Goal: Task Accomplishment & Management: Complete application form

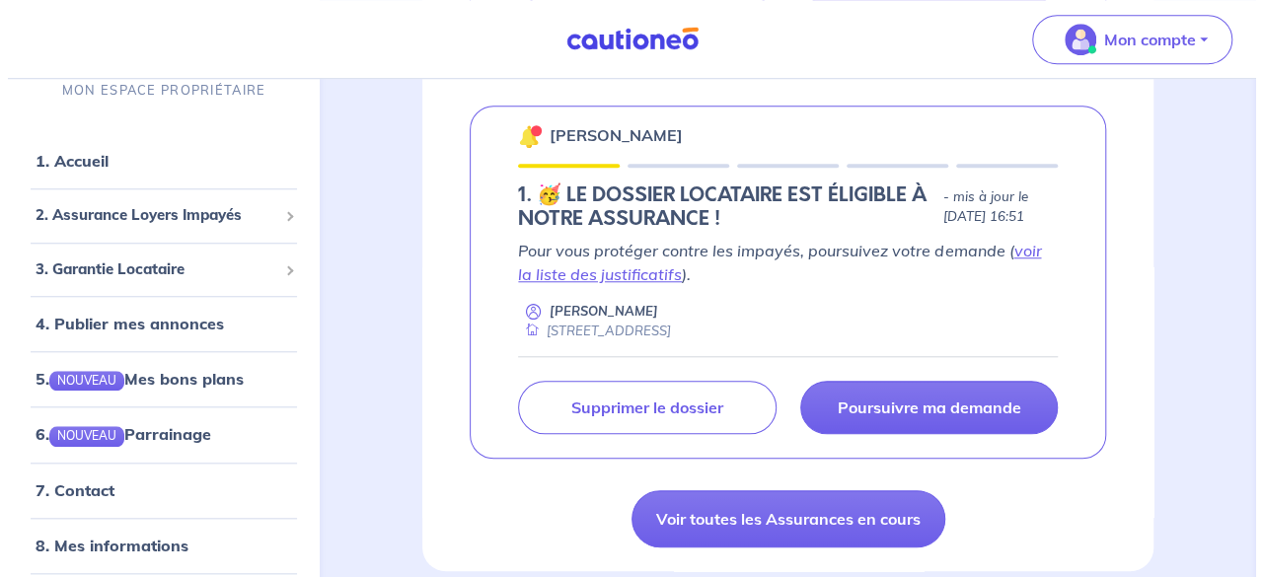
scroll to position [789, 0]
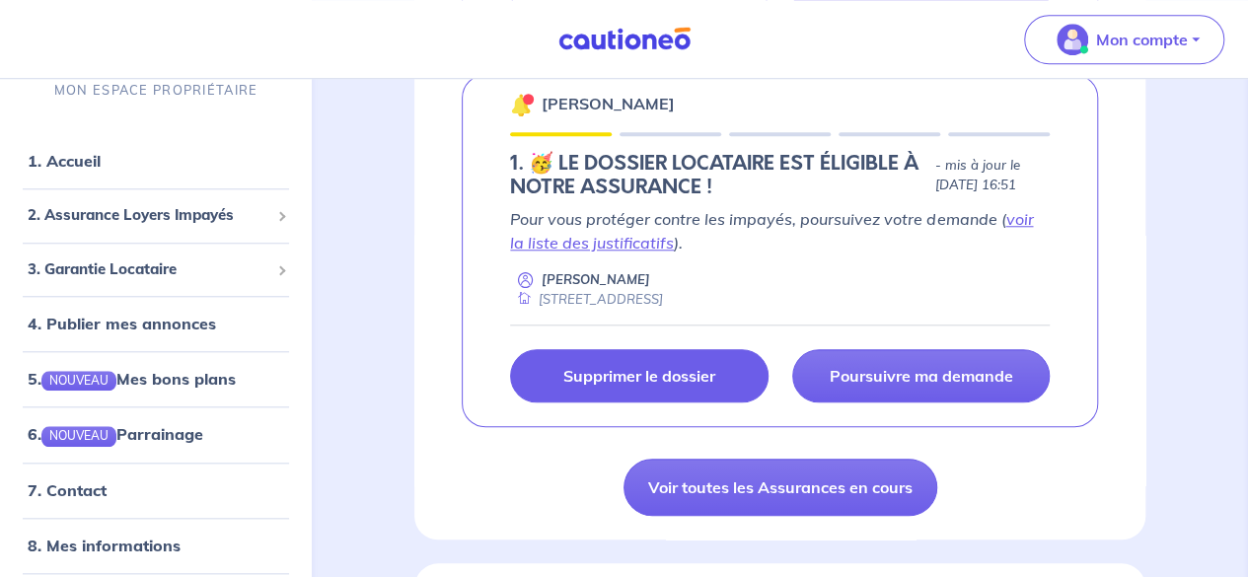
click at [671, 387] on link "Supprimer le dossier" at bounding box center [639, 375] width 258 height 53
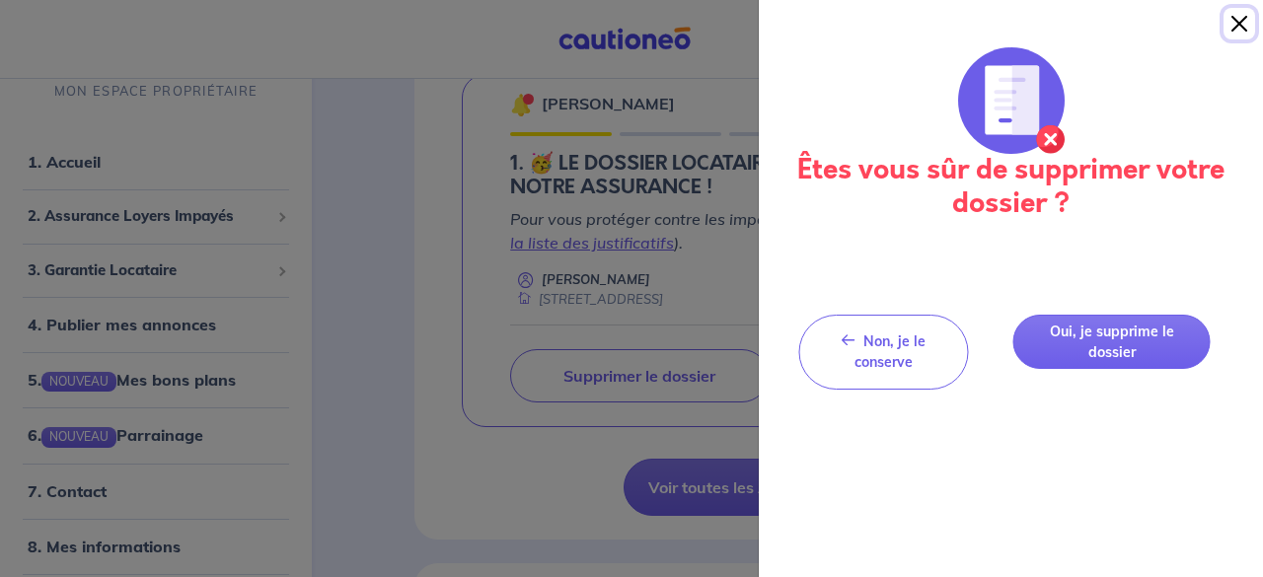
click at [1230, 25] on button "Close" at bounding box center [1240, 24] width 32 height 32
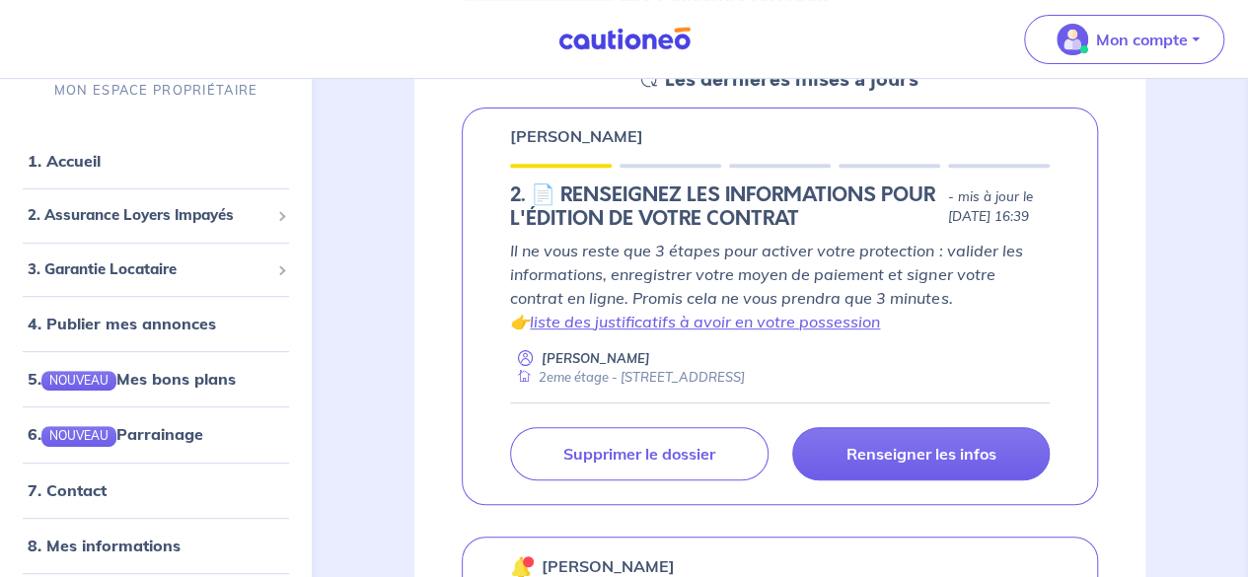
scroll to position [296, 0]
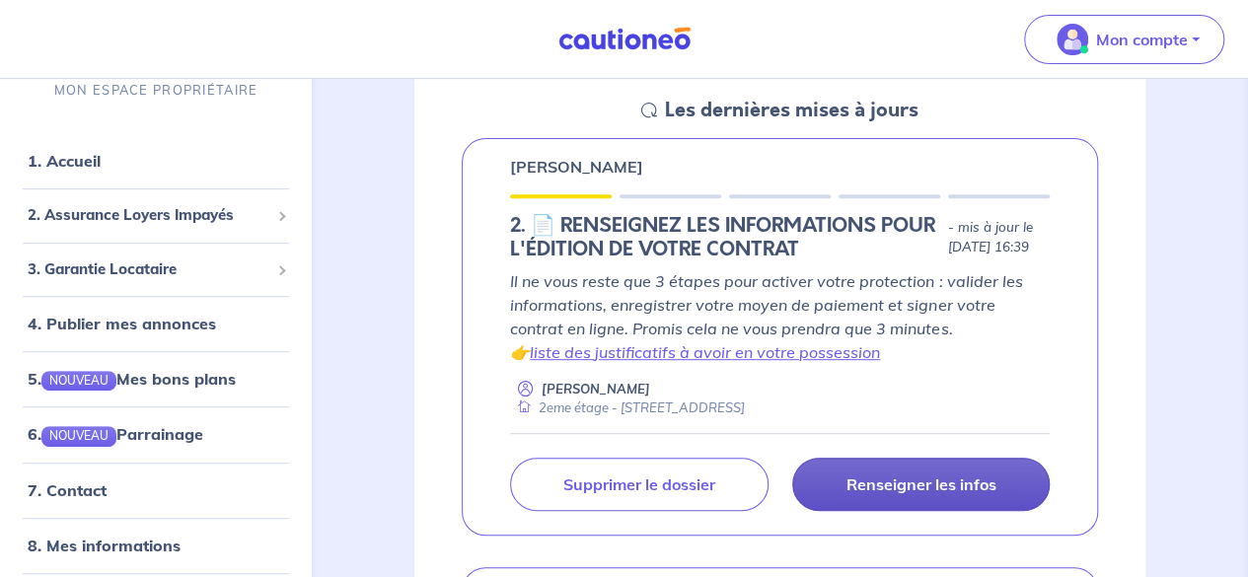
click at [920, 490] on p "Renseigner les infos" at bounding box center [921, 485] width 150 height 20
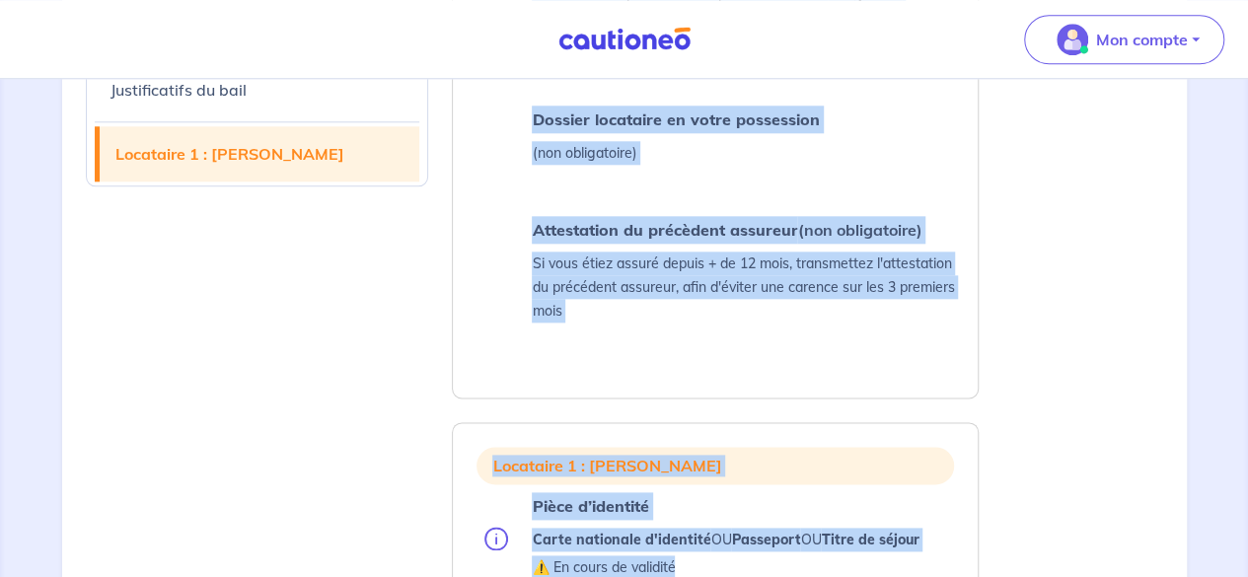
scroll to position [1062, 0]
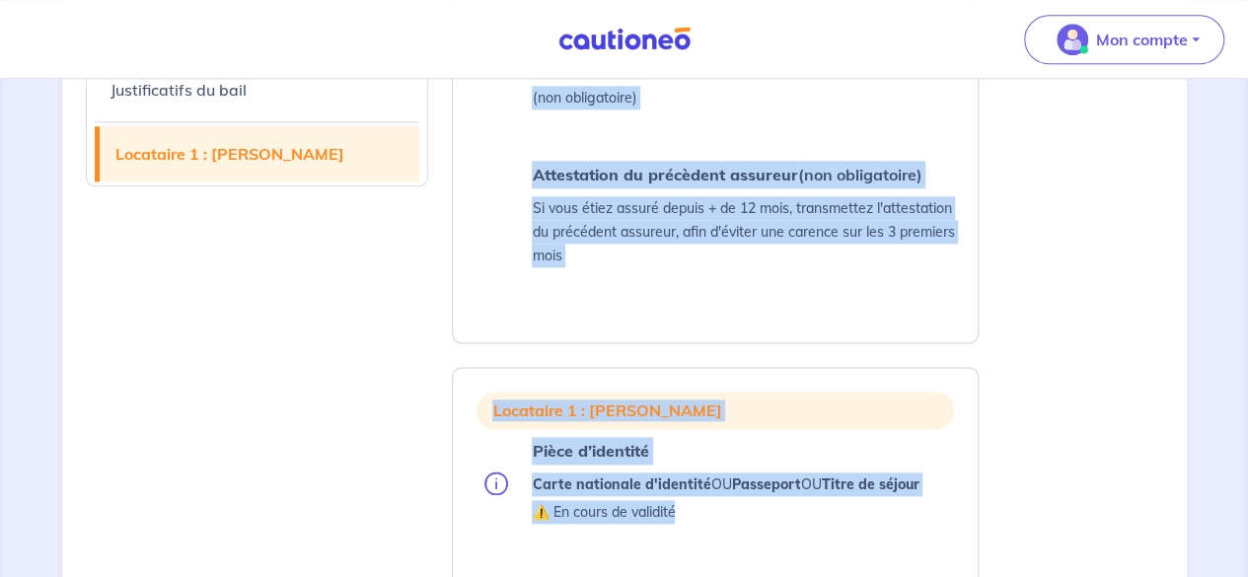
drag, startPoint x: 534, startPoint y: 167, endPoint x: 958, endPoint y: 143, distance: 425.0
copy ul "Copie de l’état des lieux Etat des lieux d'entrée complet et signé par toutes l…"
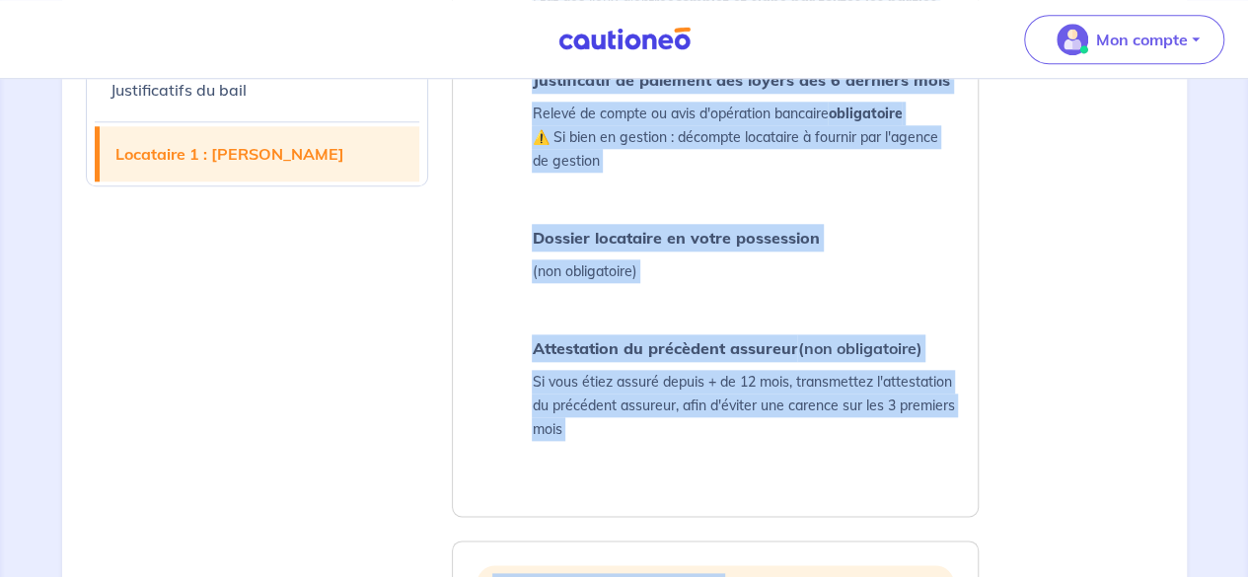
scroll to position [766, 0]
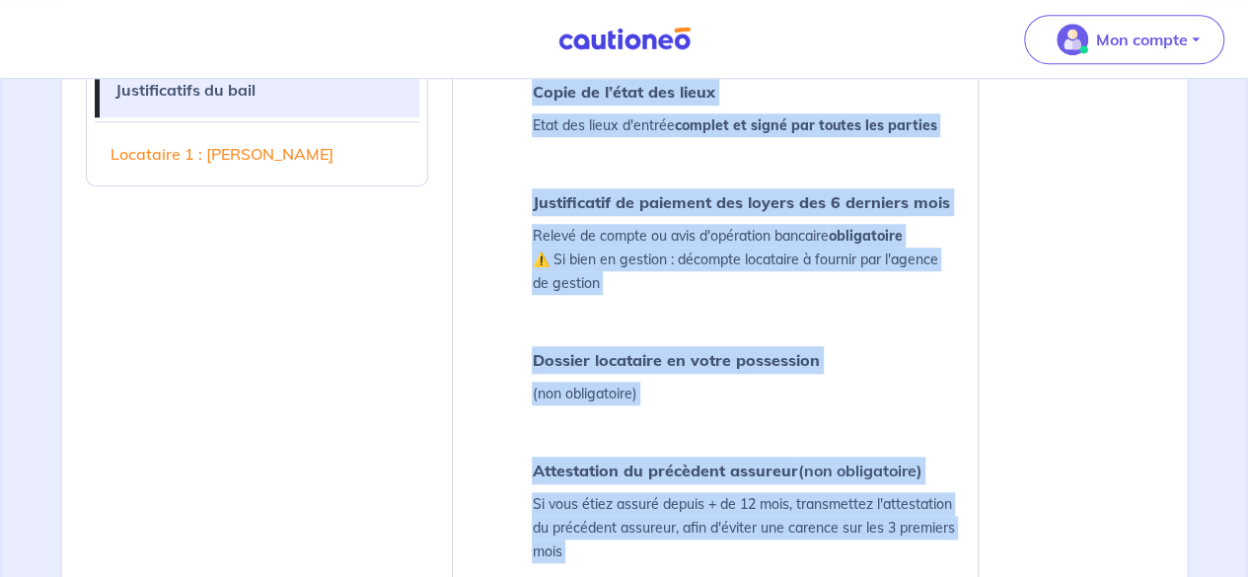
click at [835, 346] on li "Dossier locataire en votre possession (non obligatoire)" at bounding box center [720, 377] width 470 height 63
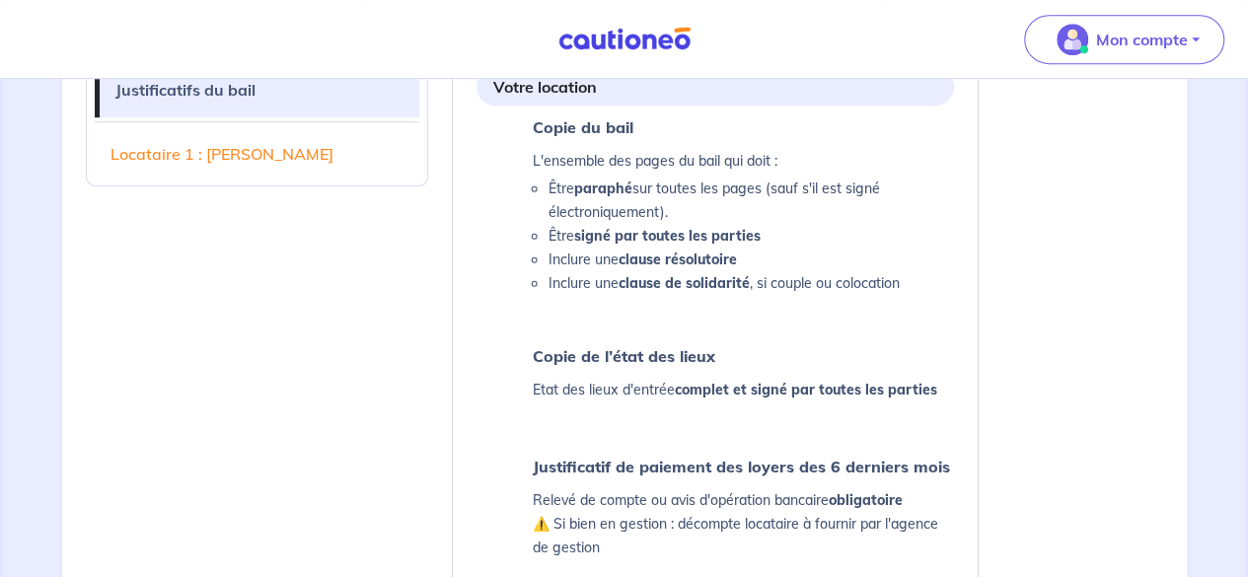
scroll to position [470, 0]
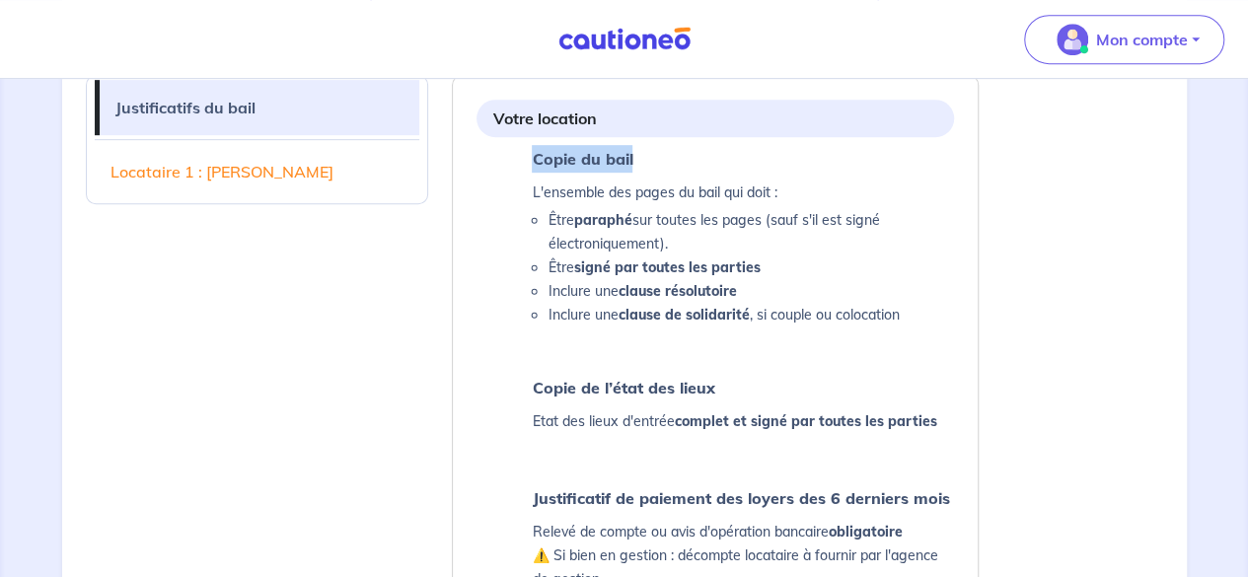
drag, startPoint x: 651, startPoint y: 165, endPoint x: 532, endPoint y: 169, distance: 119.5
click at [532, 169] on p "Copie du bail" at bounding box center [743, 159] width 422 height 28
copy strong "Copie du bail"
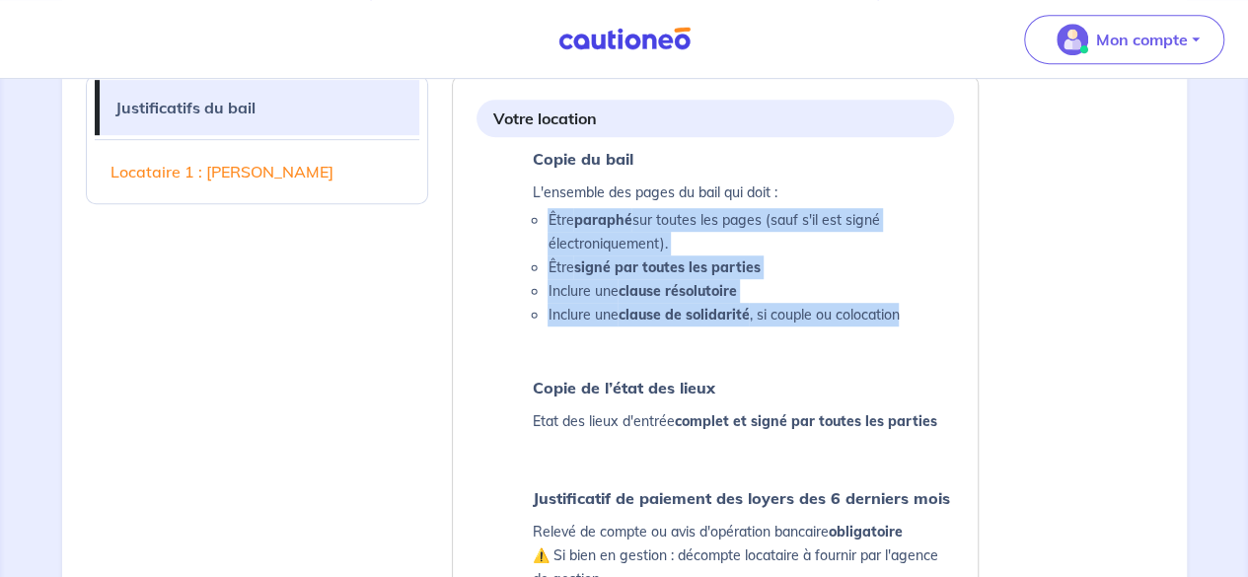
drag, startPoint x: 910, startPoint y: 315, endPoint x: 542, endPoint y: 211, distance: 382.4
click at [542, 211] on ul "Être paraphé sur toutes les pages (sauf s'il est signé électroniquement). Être …" at bounding box center [743, 267] width 422 height 118
copy ul "Être paraphé sur toutes les pages (sauf s'il est signé électroniquement). Être …"
